Goal: Task Accomplishment & Management: Manage account settings

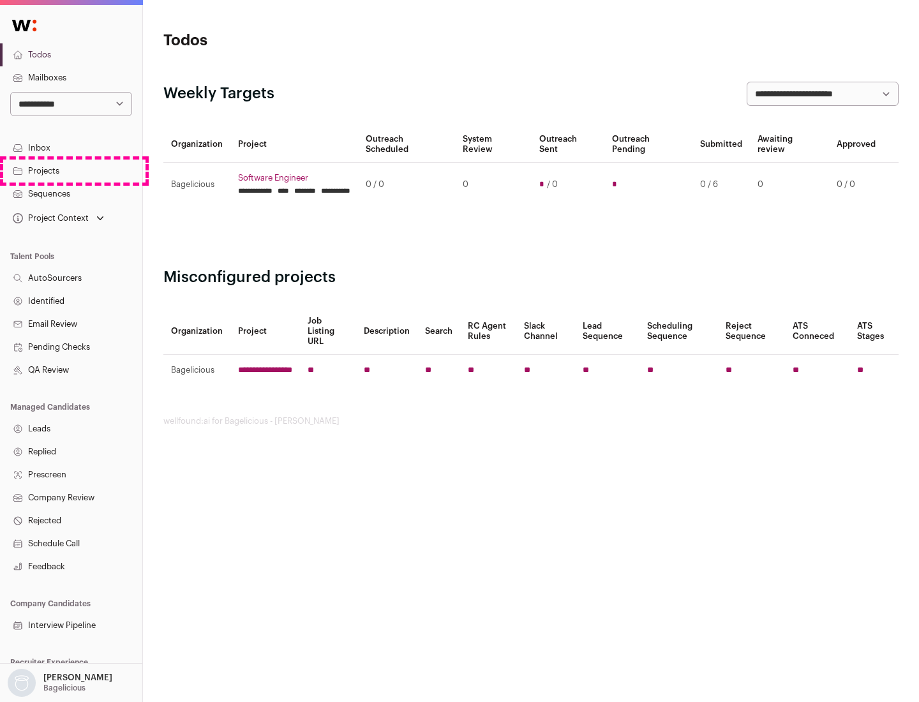
click at [71, 170] on link "Projects" at bounding box center [71, 171] width 142 height 23
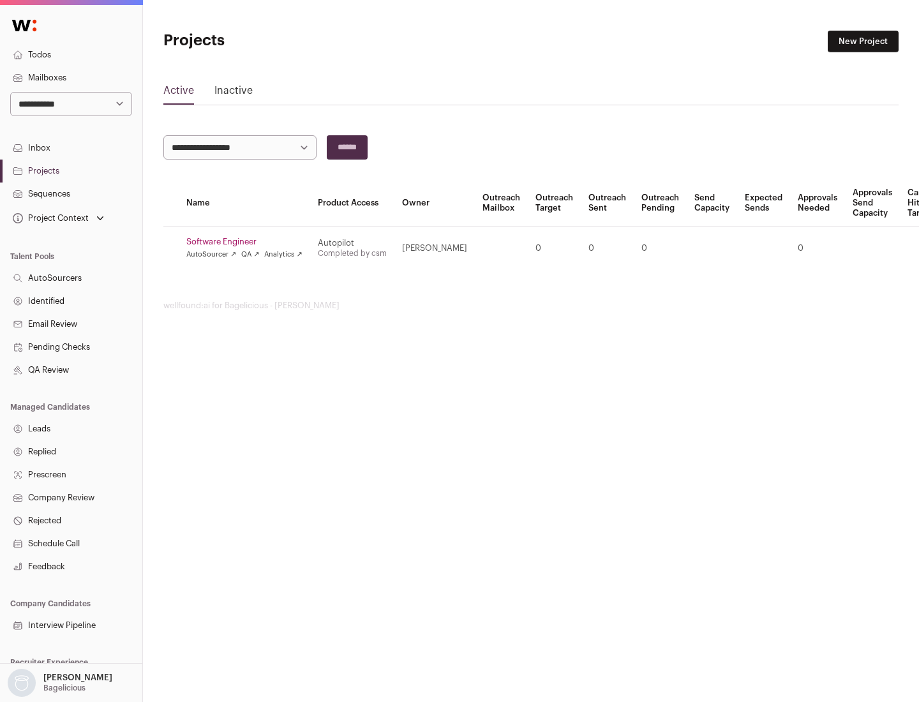
click at [248, 242] on link "Software Engineer" at bounding box center [244, 242] width 116 height 10
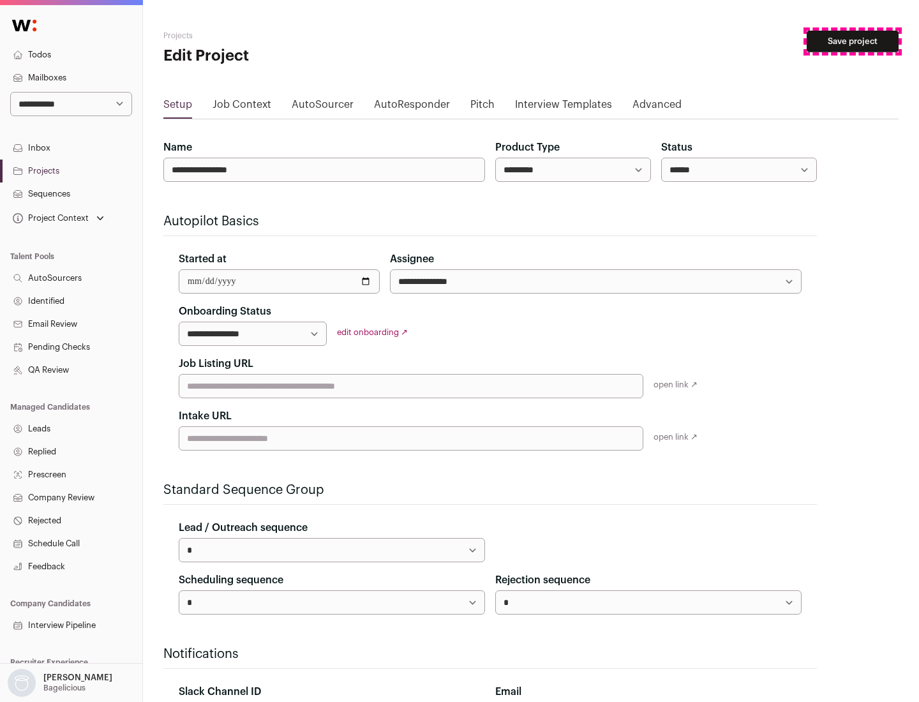
click at [853, 41] on button "Save project" at bounding box center [853, 42] width 92 height 22
